Goal: Find specific page/section: Find specific page/section

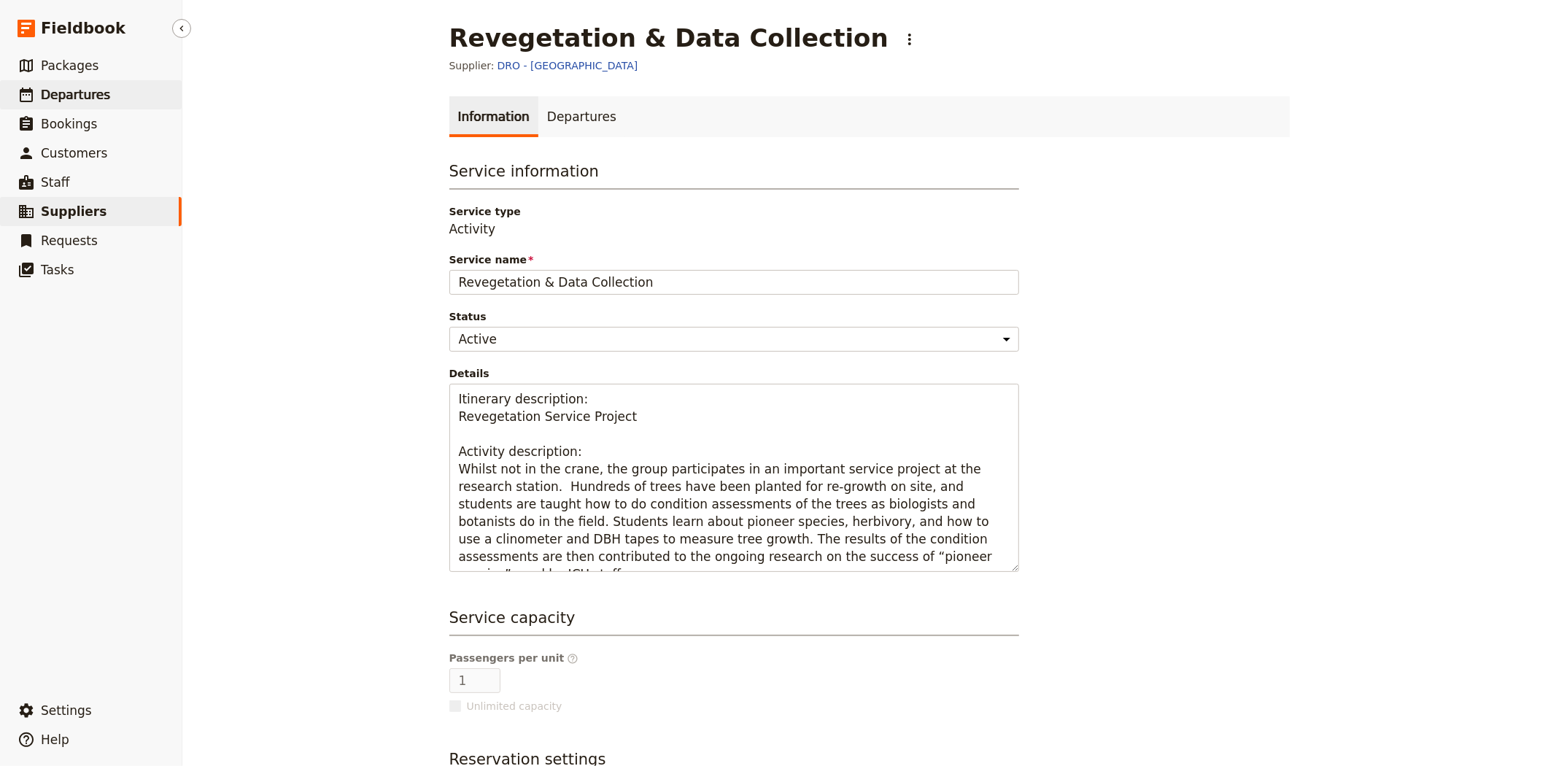
click at [125, 103] on link "​ Departures" at bounding box center [91, 94] width 182 height 29
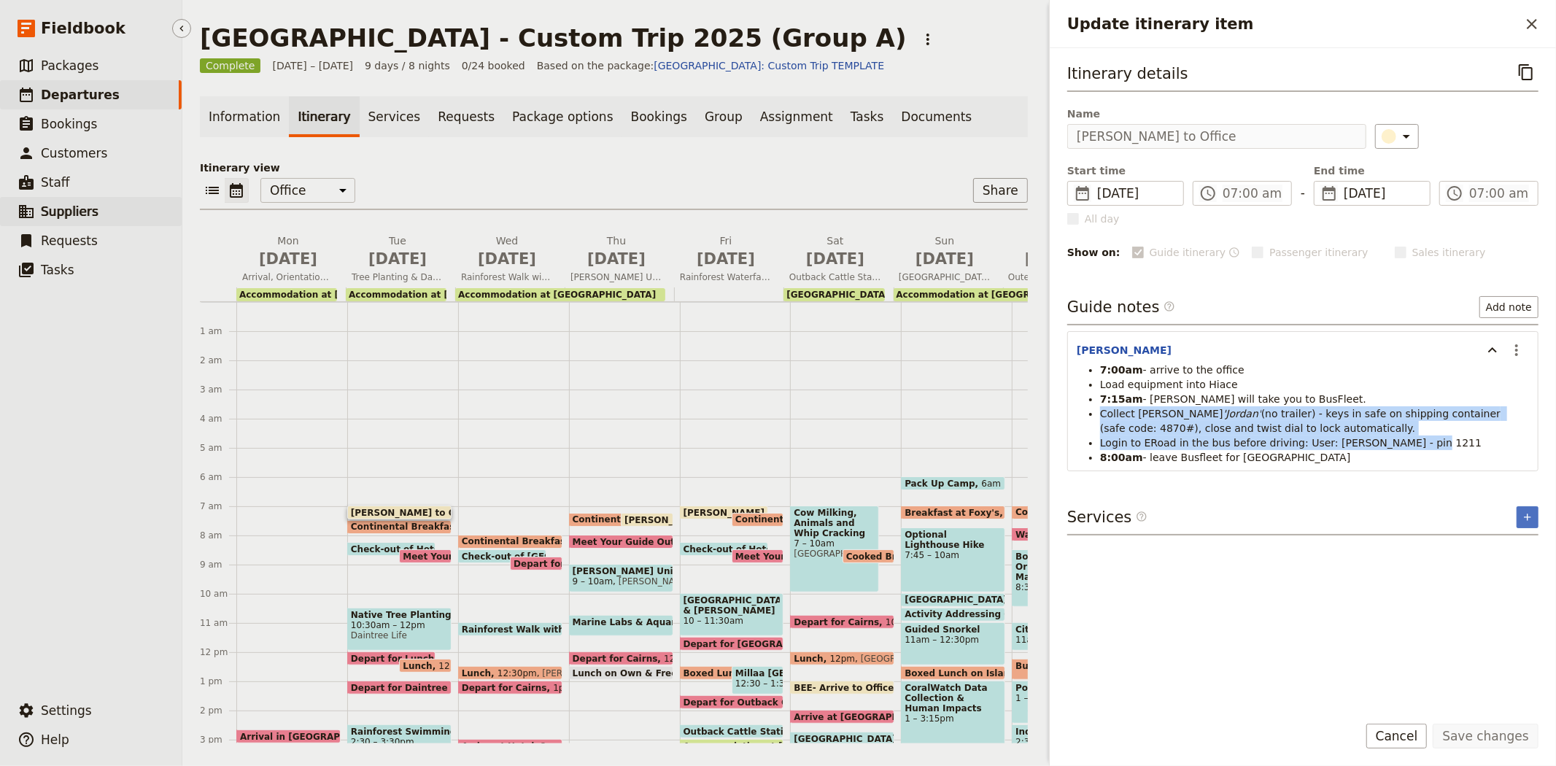
scroll to position [160, 0]
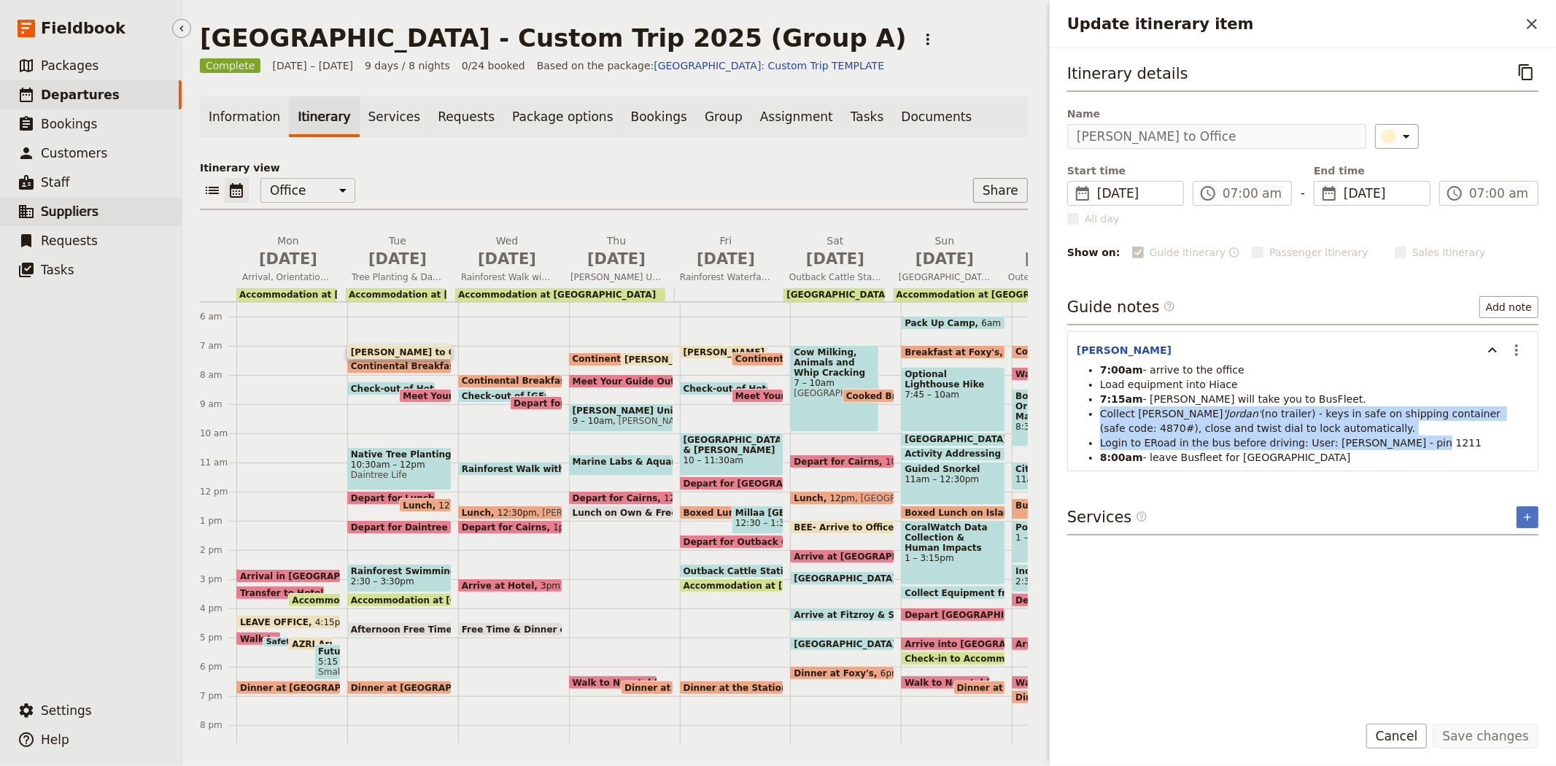
click at [73, 217] on span "Suppliers" at bounding box center [70, 211] width 58 height 15
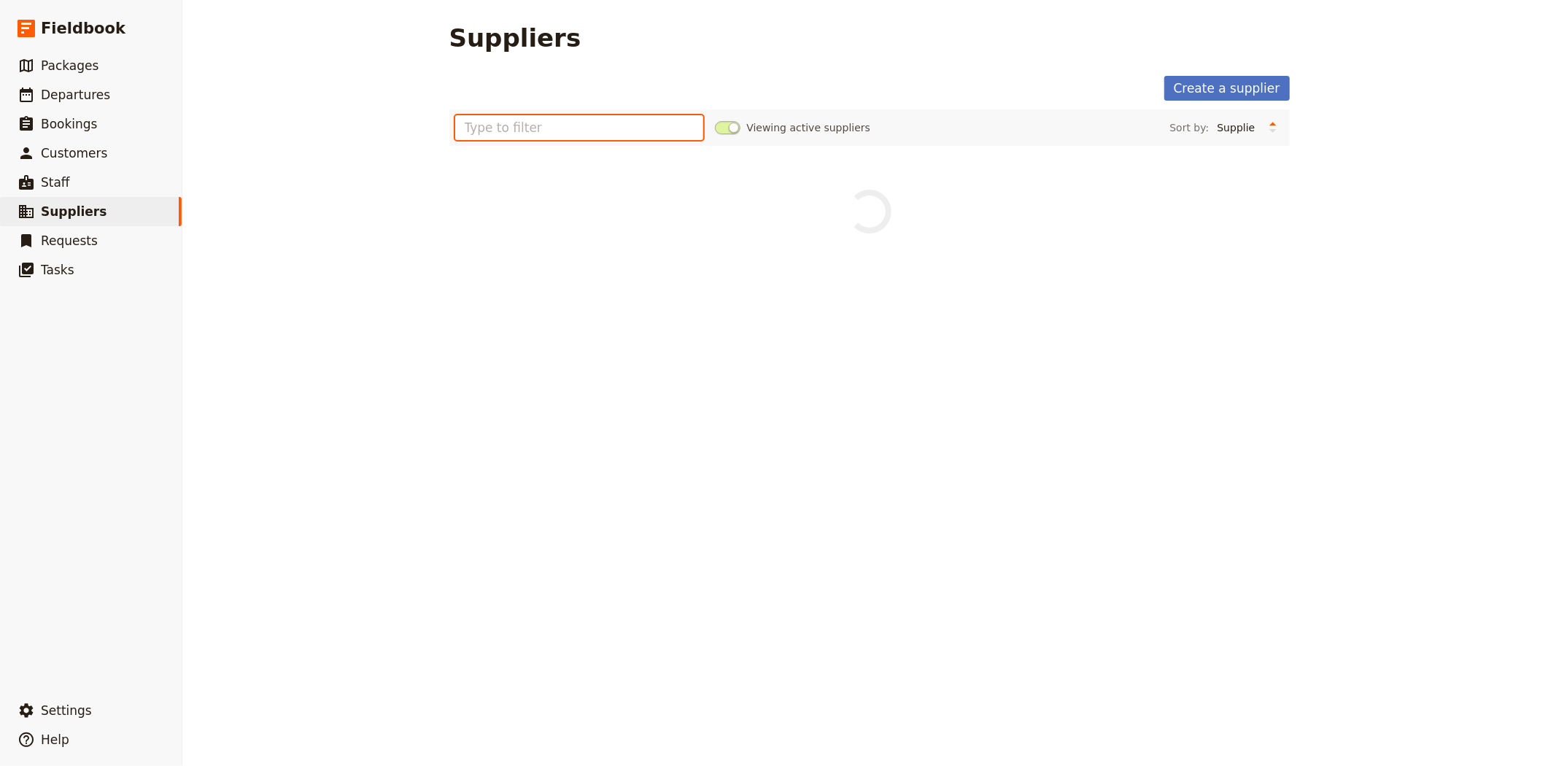
click at [632, 134] on input "text" at bounding box center [579, 127] width 249 height 25
type input "[DEMOGRAPHIC_DATA]"
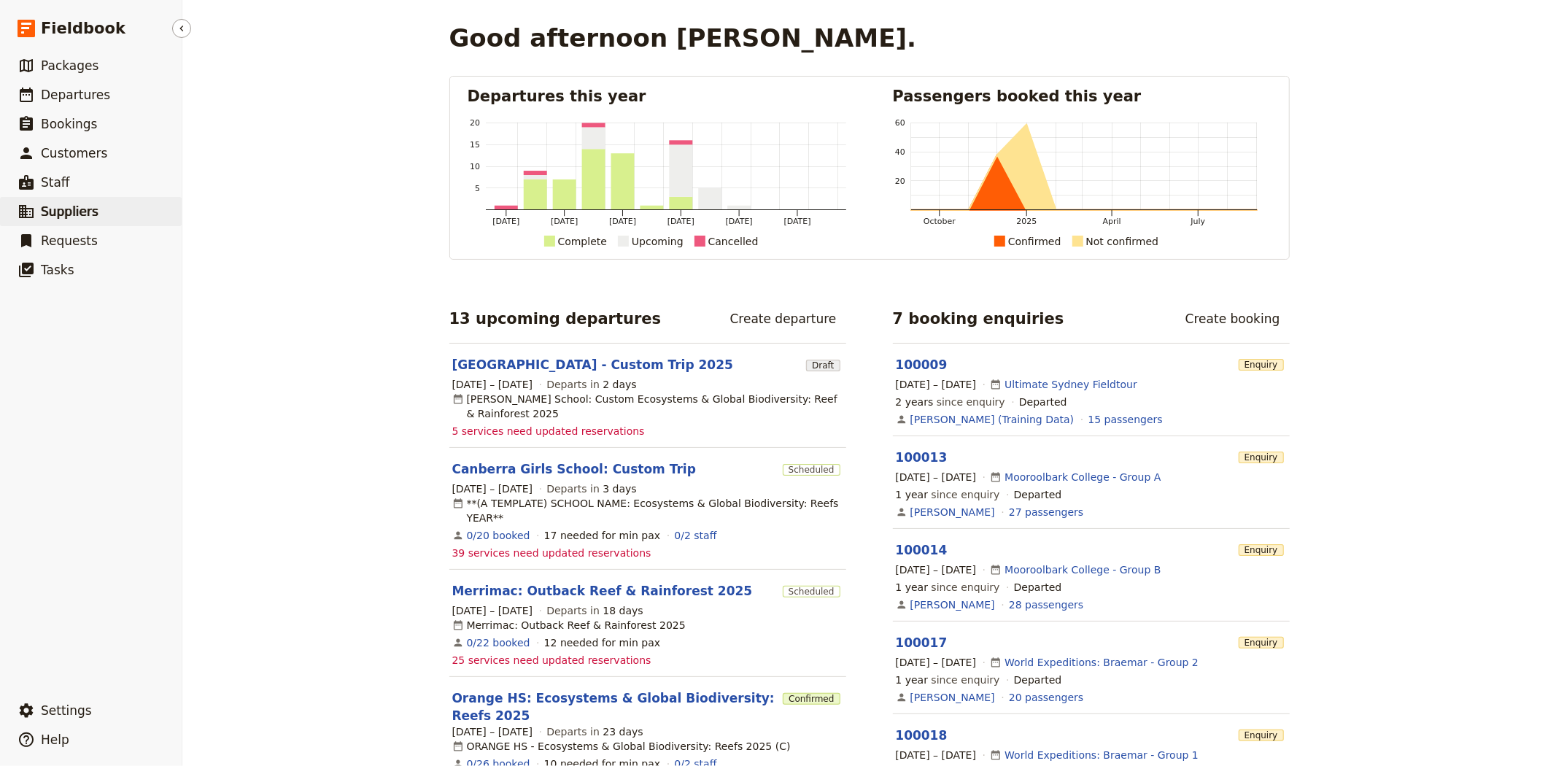
click at [81, 220] on span "Suppliers" at bounding box center [70, 212] width 58 height 18
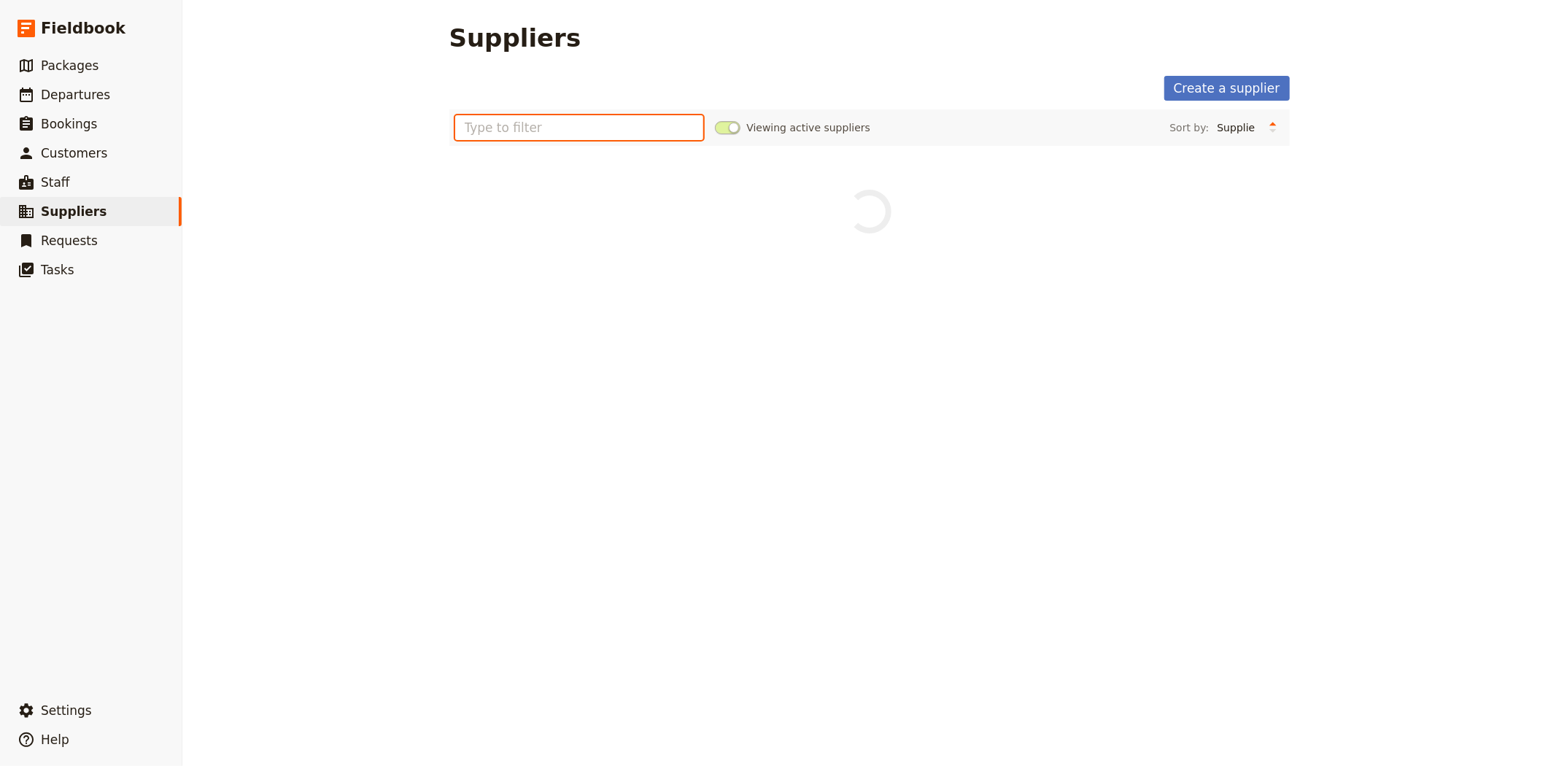
click at [550, 126] on input "text" at bounding box center [579, 127] width 249 height 25
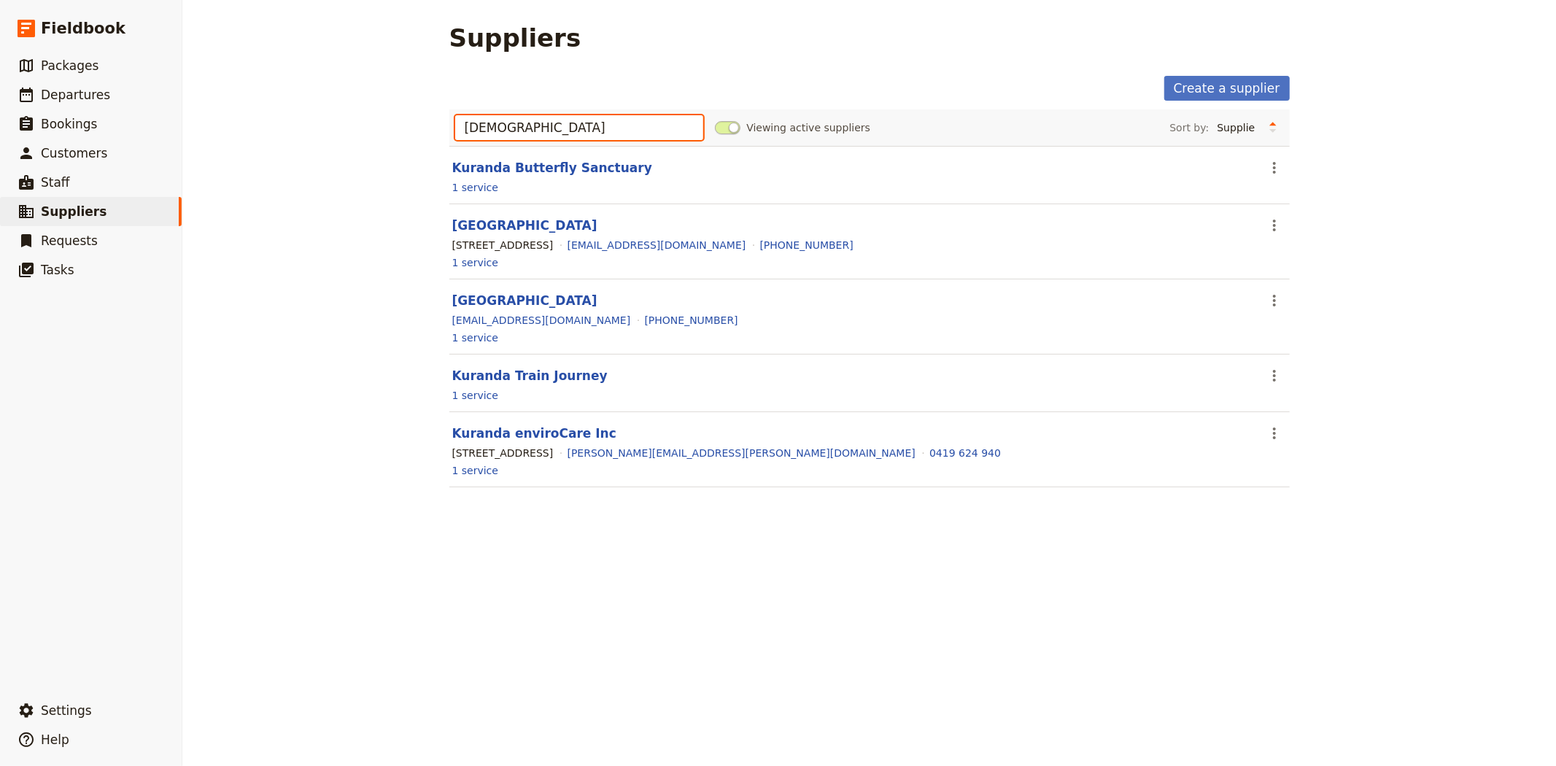
type input "[DEMOGRAPHIC_DATA]"
click at [516, 387] on section "Kuranda Train Journey ​ 1 service" at bounding box center [869, 383] width 840 height 58
click at [515, 374] on link "Kuranda Train Journey" at bounding box center [529, 375] width 155 height 15
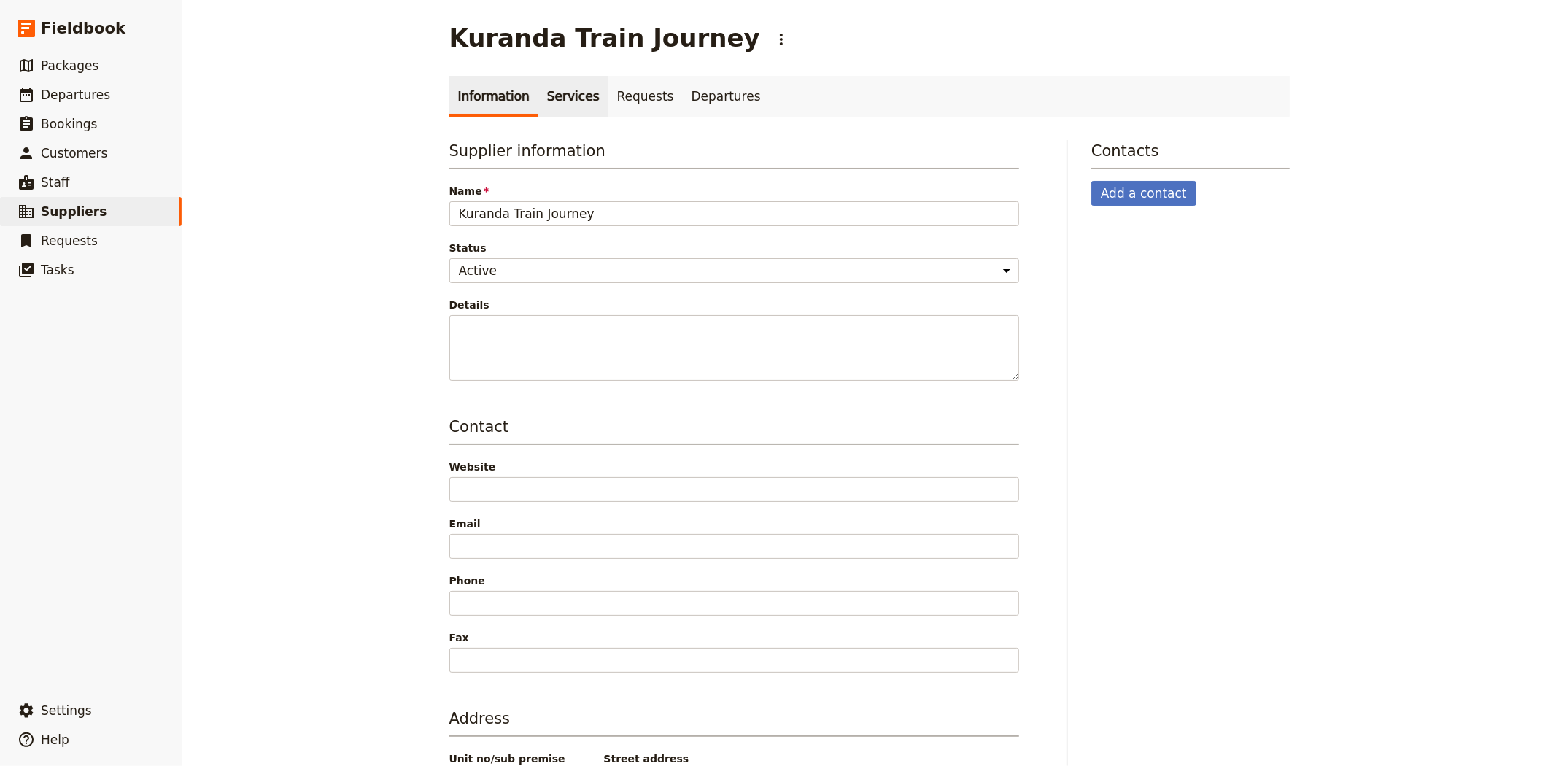
click at [562, 92] on link "Services" at bounding box center [573, 96] width 70 height 41
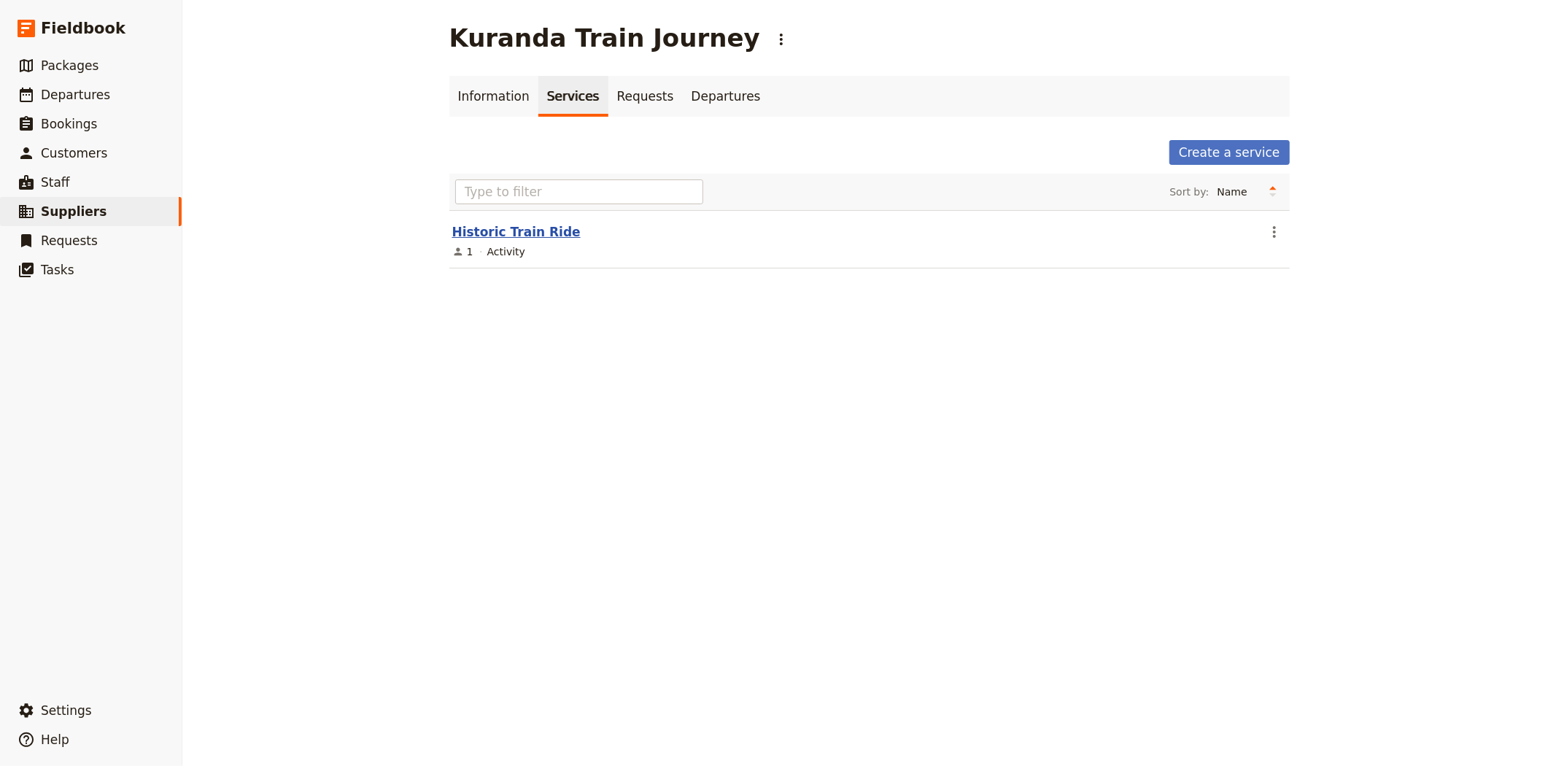
click at [503, 237] on link "Historic Train Ride" at bounding box center [516, 232] width 128 height 15
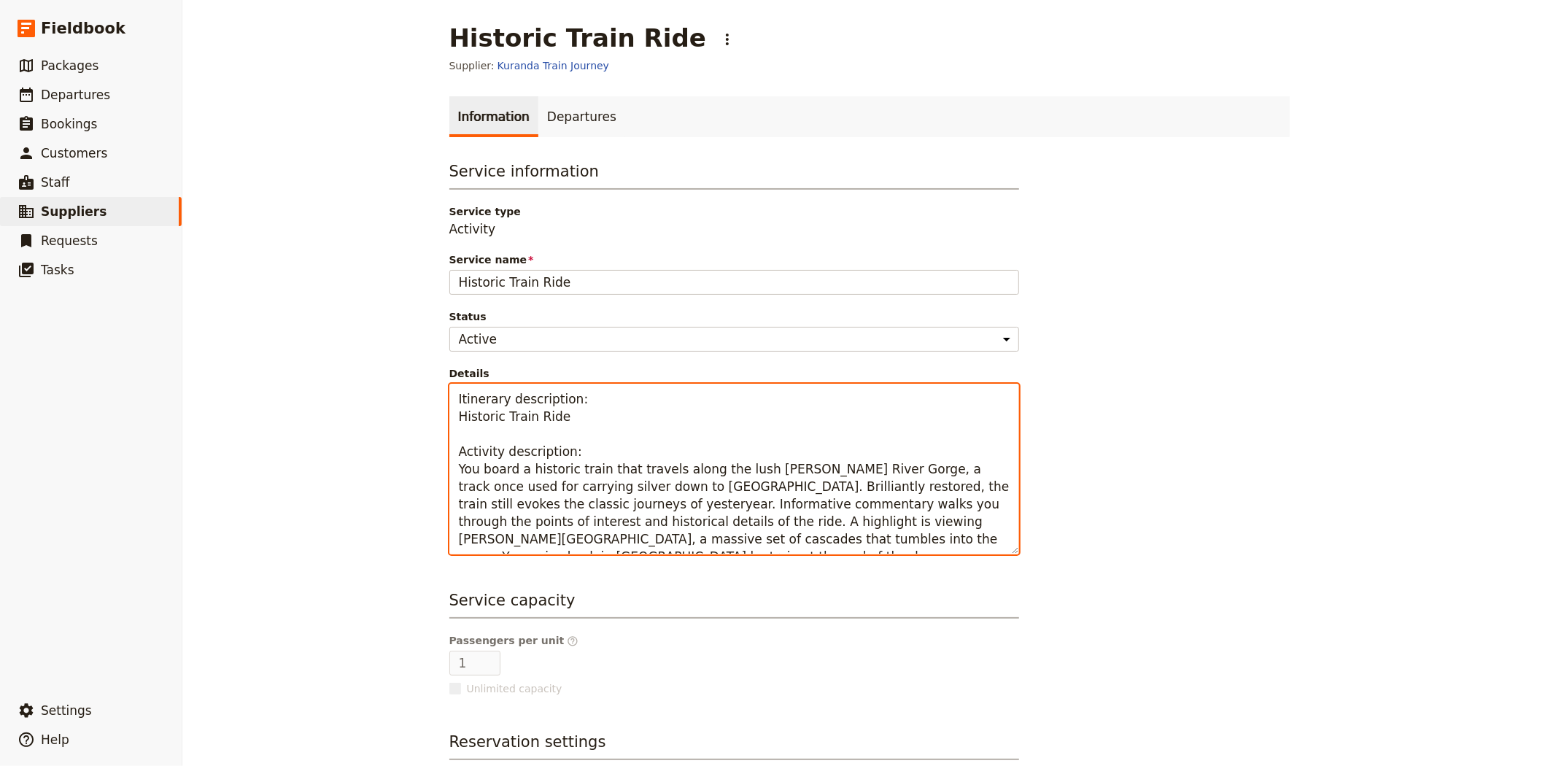
click at [697, 512] on textarea "Itinerary description: Historic Train Ride Activity description: You board a hi…" at bounding box center [734, 469] width 570 height 171
drag, startPoint x: 769, startPoint y: 543, endPoint x: 426, endPoint y: 476, distance: 349.9
click at [432, 476] on main "Historic Train Ride ​ Supplier: Kuranda Train Journey Information Departures Se…" at bounding box center [869, 472] width 875 height 945
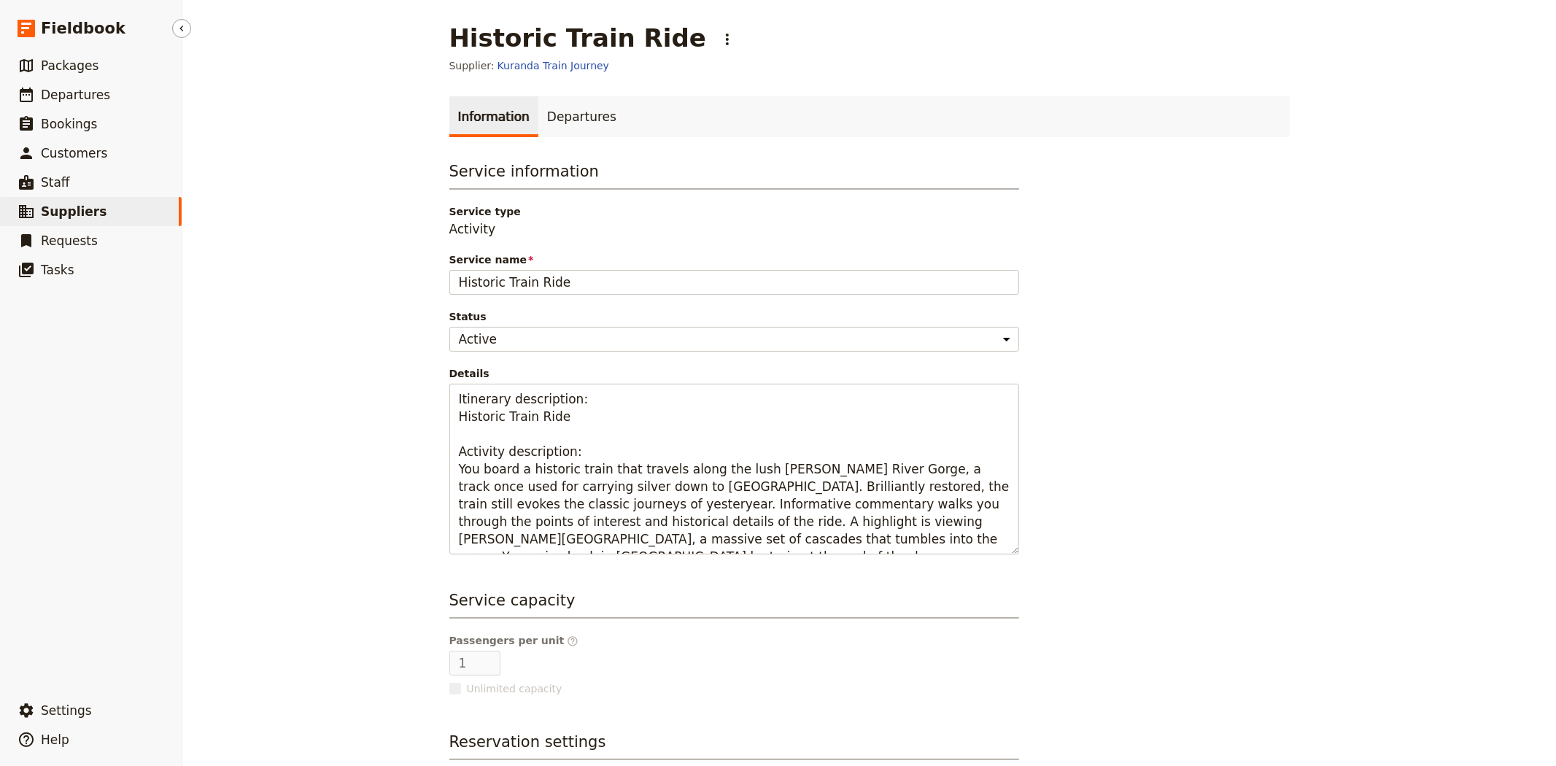
click at [74, 211] on span "Suppliers" at bounding box center [74, 211] width 66 height 15
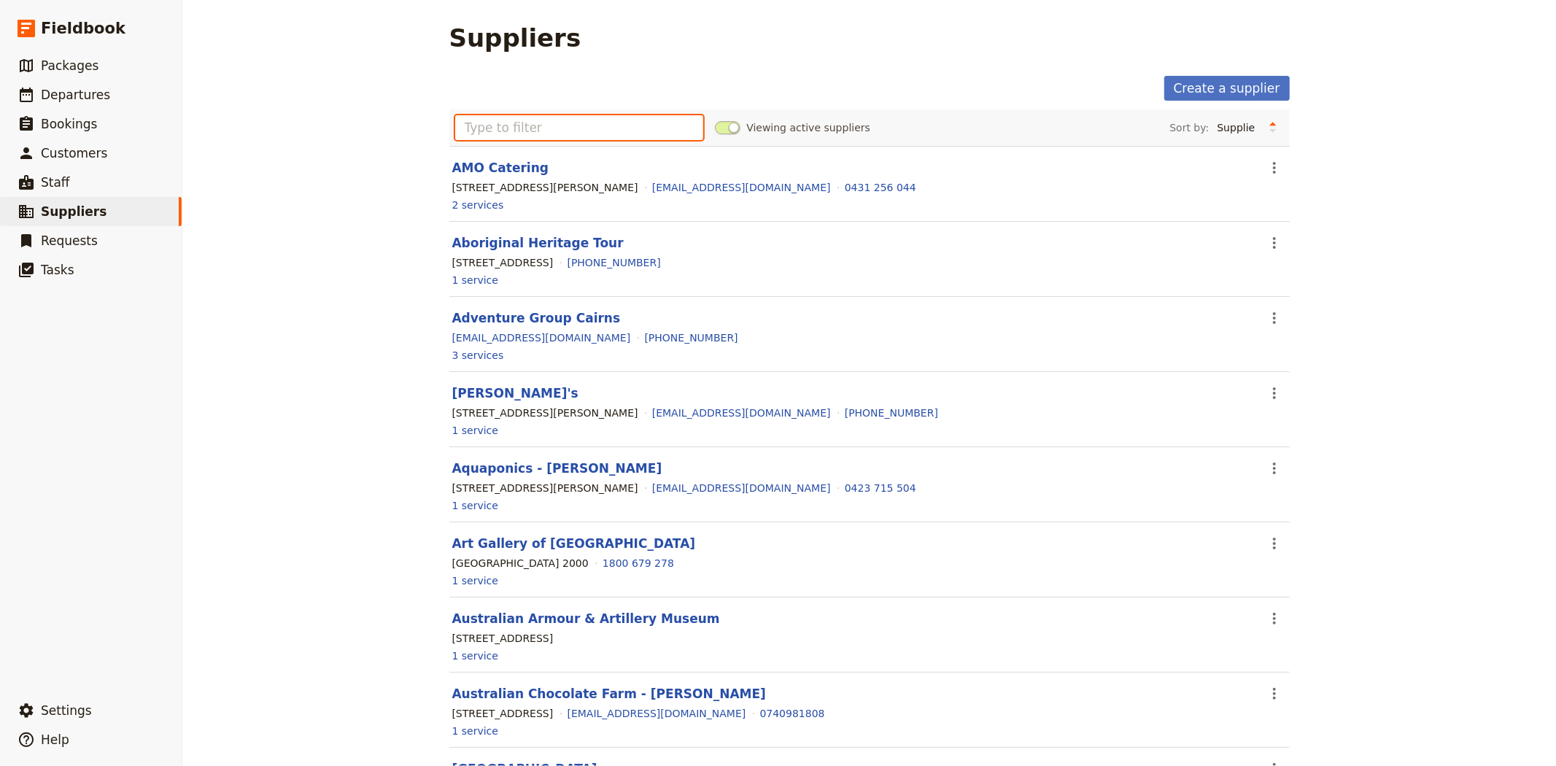
click at [629, 120] on input "text" at bounding box center [579, 127] width 249 height 25
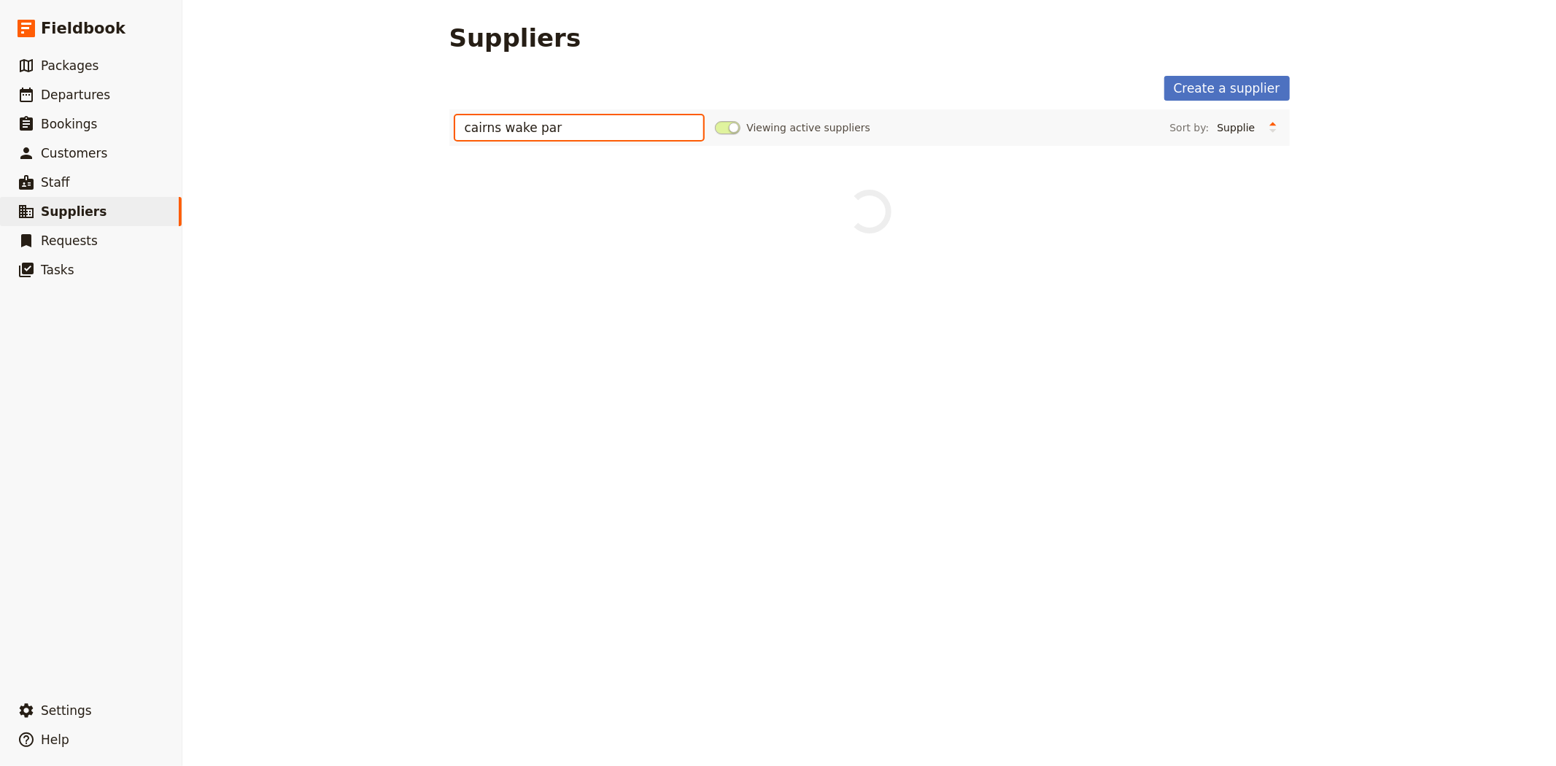
type input "[GEOGRAPHIC_DATA]"
drag, startPoint x: 604, startPoint y: 131, endPoint x: 316, endPoint y: 109, distance: 288.9
click at [316, 109] on div "Suppliers Create a supplier cairns wake park Viewing active suppliers Sort by: …" at bounding box center [868, 383] width 1373 height 766
type input "wake"
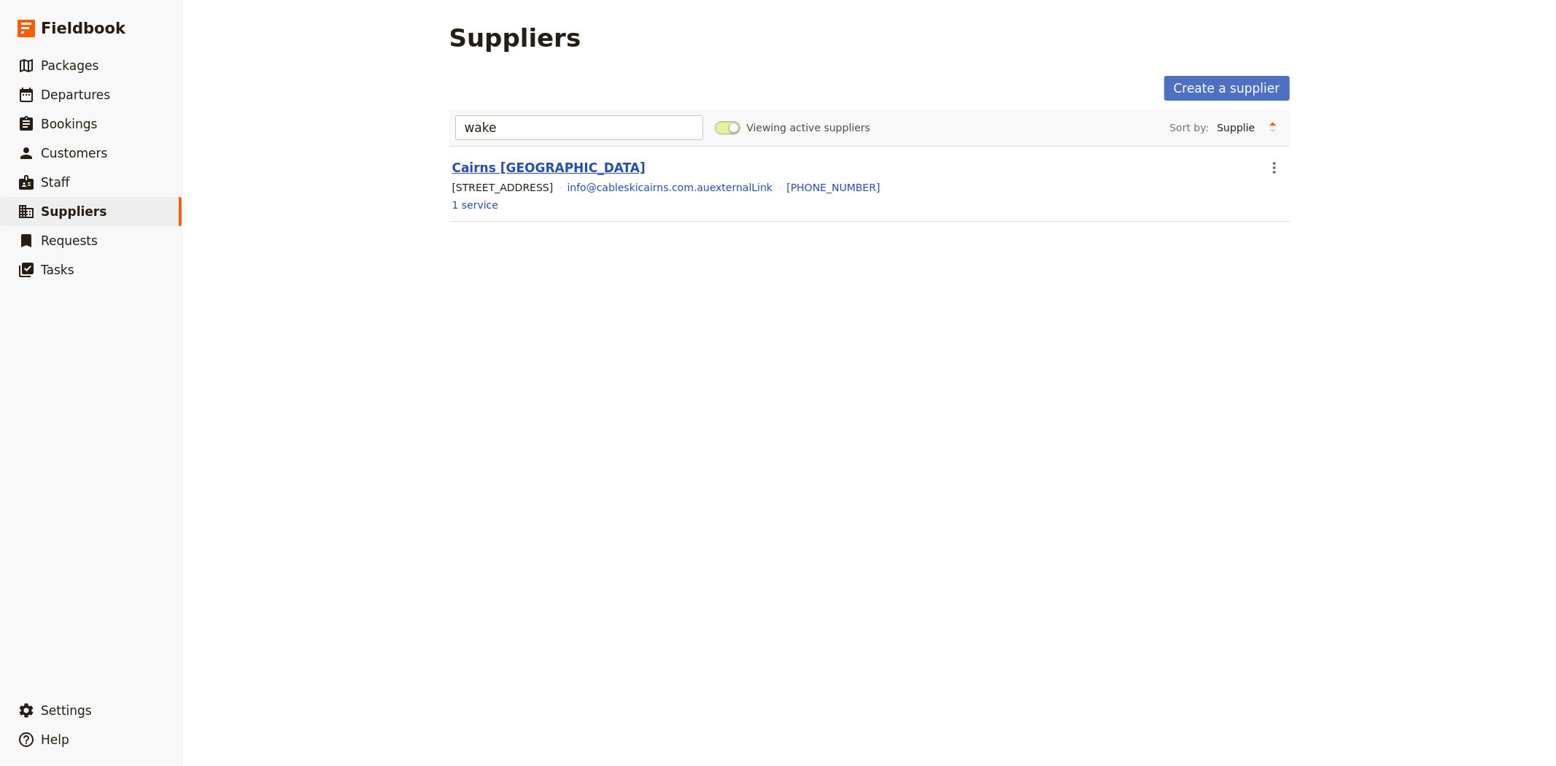
click at [531, 168] on link "Cairns [GEOGRAPHIC_DATA]" at bounding box center [548, 167] width 193 height 15
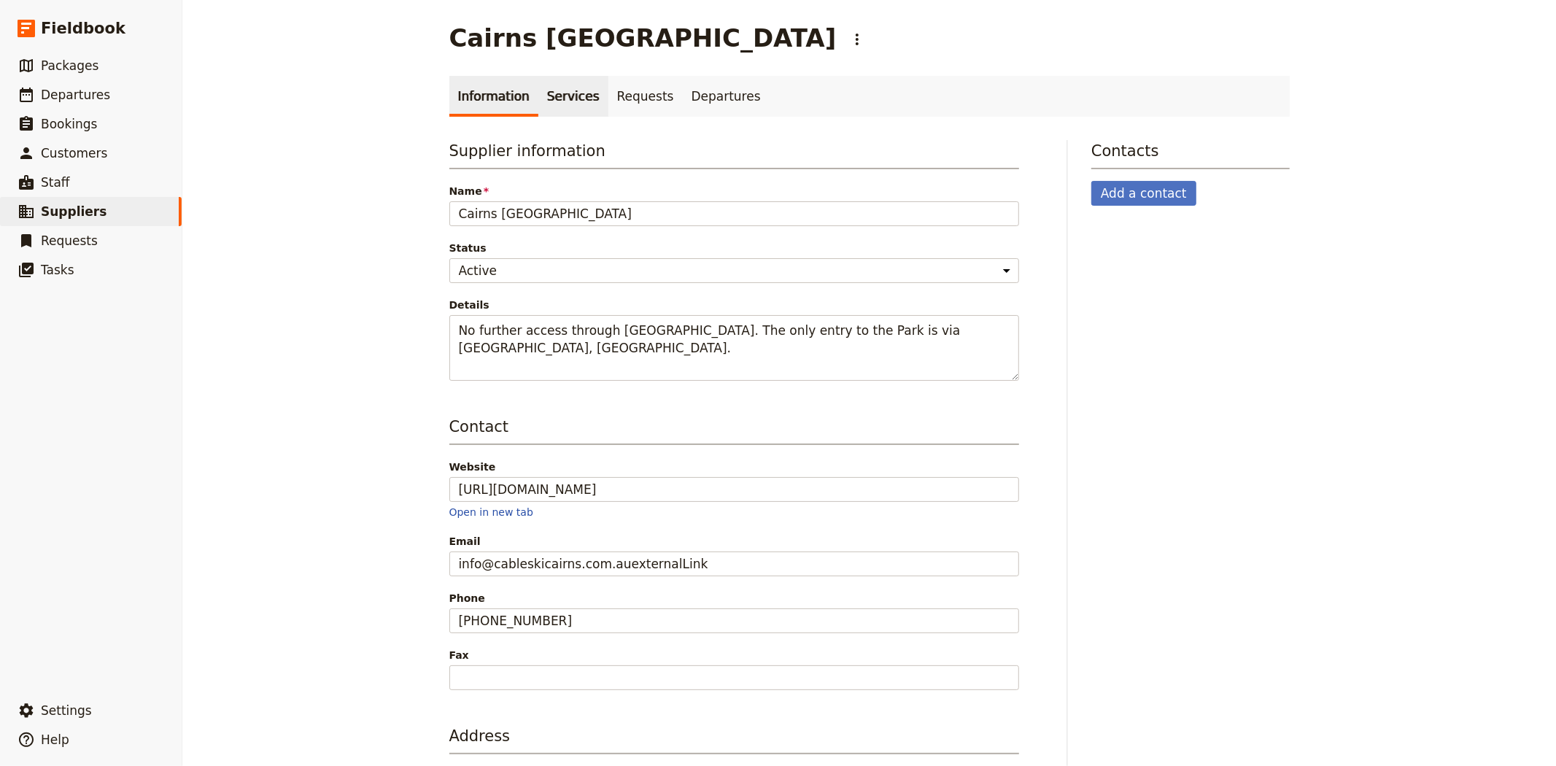
click at [562, 102] on link "Services" at bounding box center [573, 96] width 70 height 41
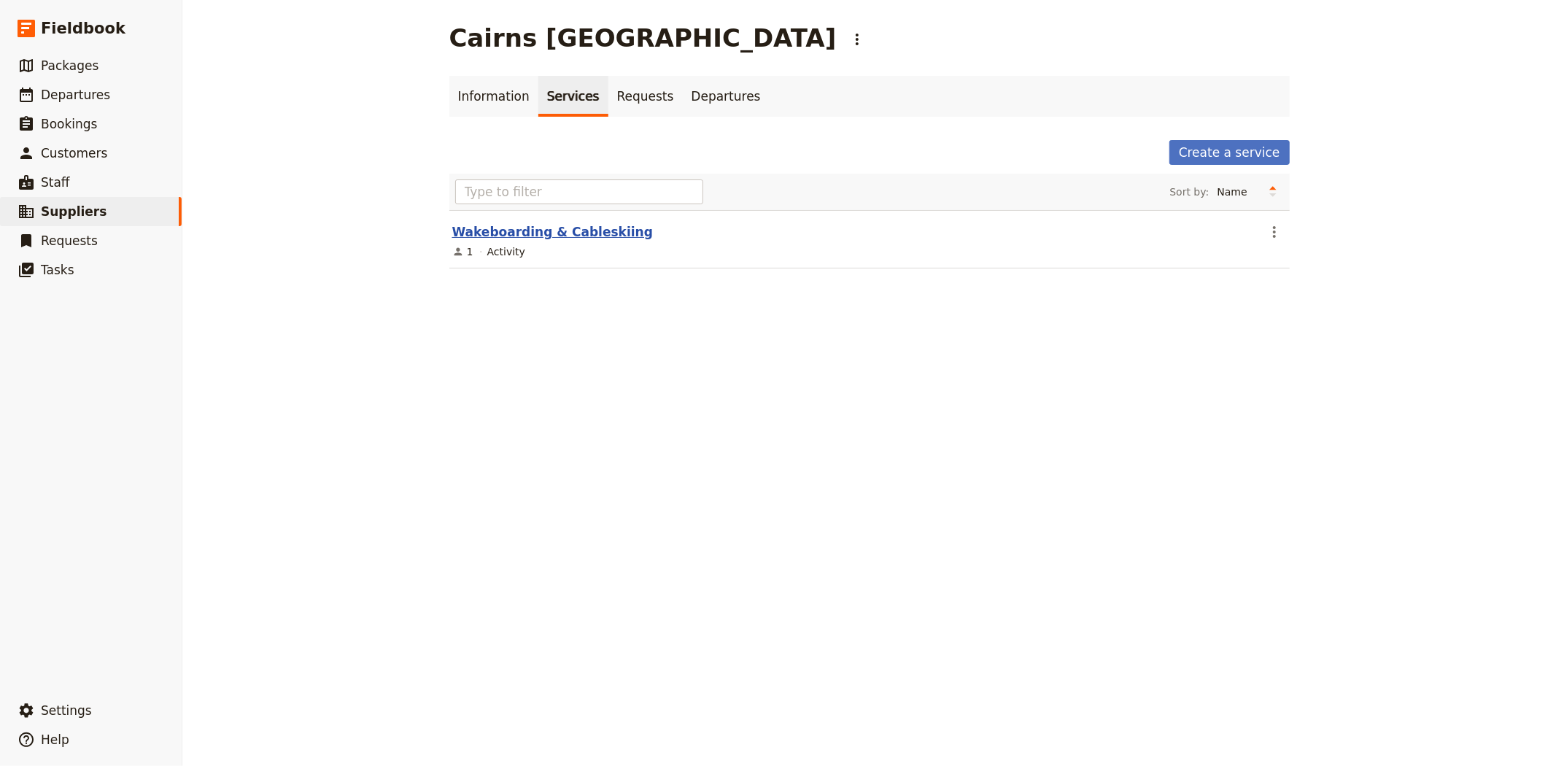
click at [559, 228] on link "Wakeboarding & Cableskiing" at bounding box center [552, 232] width 201 height 15
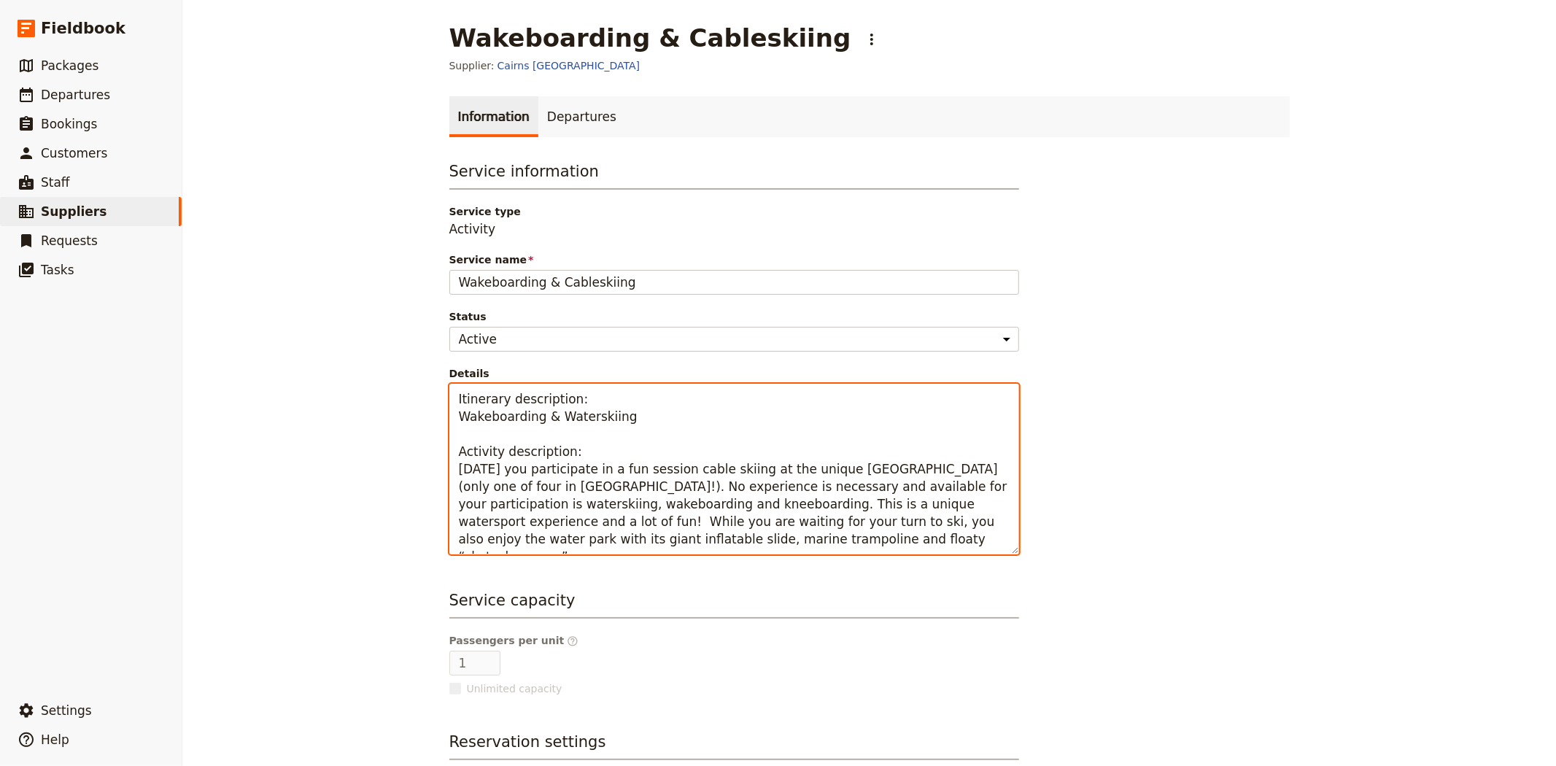
drag, startPoint x: 452, startPoint y: 469, endPoint x: 756, endPoint y: 542, distance: 312.0
click at [756, 542] on textarea "Itinerary description: Wakeboarding & Waterskiing Activity description: [DATE] …" at bounding box center [734, 469] width 570 height 171
